Goal: Transaction & Acquisition: Purchase product/service

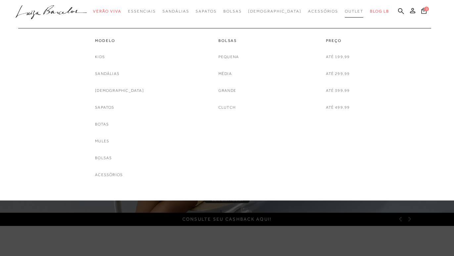
click at [345, 15] on link "Outlet" at bounding box center [354, 11] width 19 height 12
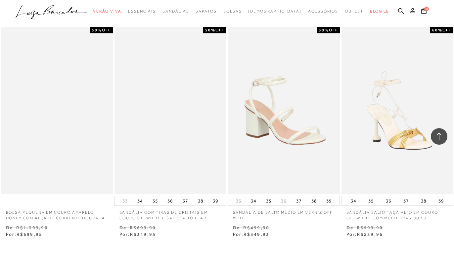
scroll to position [1282, 0]
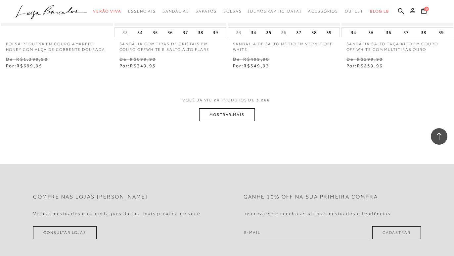
click at [245, 113] on button "MOSTRAR MAIS" at bounding box center [227, 115] width 56 height 13
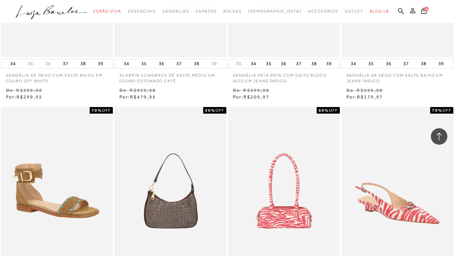
scroll to position [1822, 0]
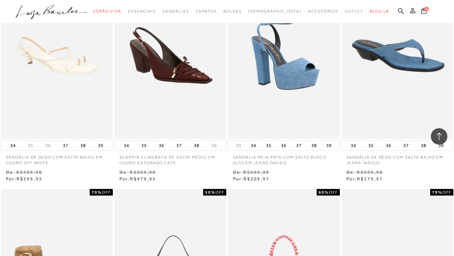
click at [30, 160] on p "SANDÁLIA DE DEDO COM SALTO BAIXO EM COURO OFF WHITE" at bounding box center [57, 158] width 112 height 15
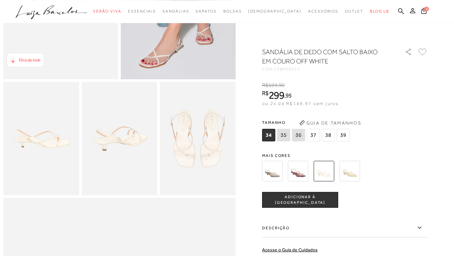
scroll to position [101, 0]
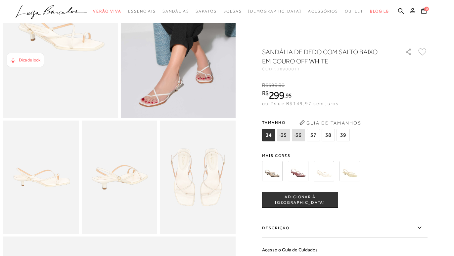
click at [167, 98] on img at bounding box center [178, 32] width 115 height 172
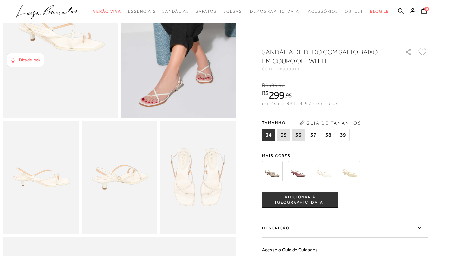
click at [46, 187] on img at bounding box center [41, 177] width 76 height 113
click at [115, 192] on img at bounding box center [120, 177] width 76 height 113
click at [202, 193] on img at bounding box center [198, 177] width 76 height 113
click at [304, 171] on img at bounding box center [298, 171] width 21 height 21
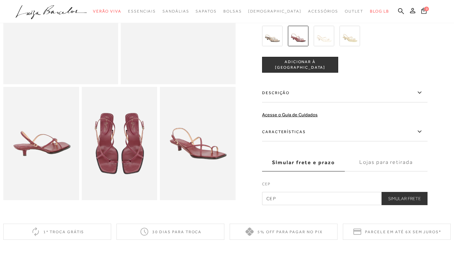
scroll to position [67, 0]
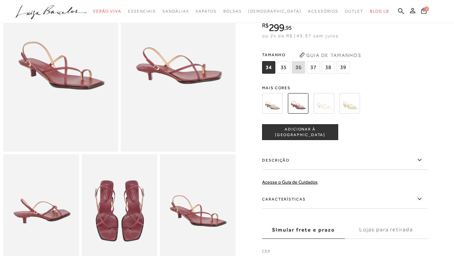
click at [280, 104] on img at bounding box center [272, 103] width 21 height 21
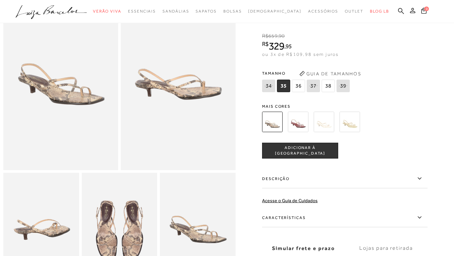
scroll to position [34, 0]
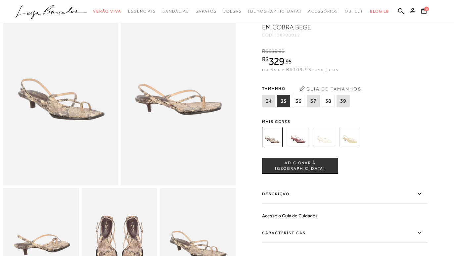
click at [356, 143] on img at bounding box center [349, 137] width 21 height 21
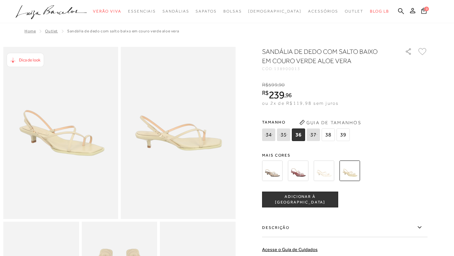
click at [323, 176] on img at bounding box center [324, 171] width 21 height 21
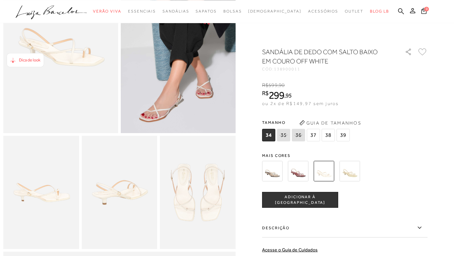
scroll to position [101, 0]
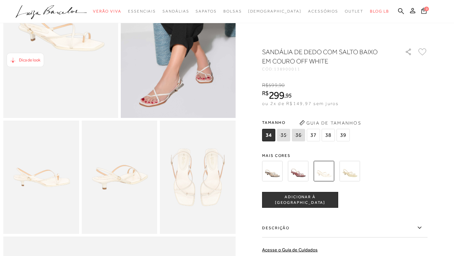
click at [27, 59] on span "Dica de look" at bounding box center [30, 60] width 22 height 5
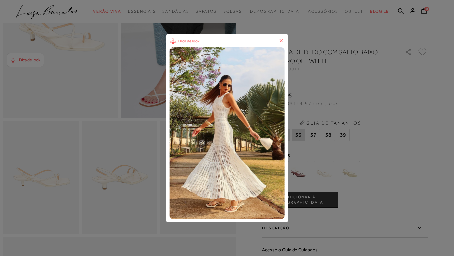
scroll to position [135, 0]
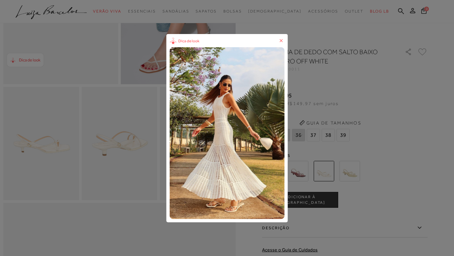
click at [283, 41] on icon at bounding box center [281, 40] width 3 height 3
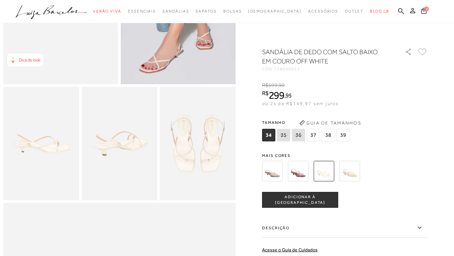
click at [317, 137] on span "37" at bounding box center [313, 135] width 13 height 13
click at [309, 199] on span "ADICIONAR À [GEOGRAPHIC_DATA]" at bounding box center [299, 201] width 75 height 12
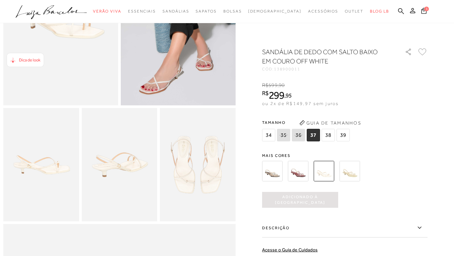
scroll to position [0, 0]
